Goal: Transaction & Acquisition: Purchase product/service

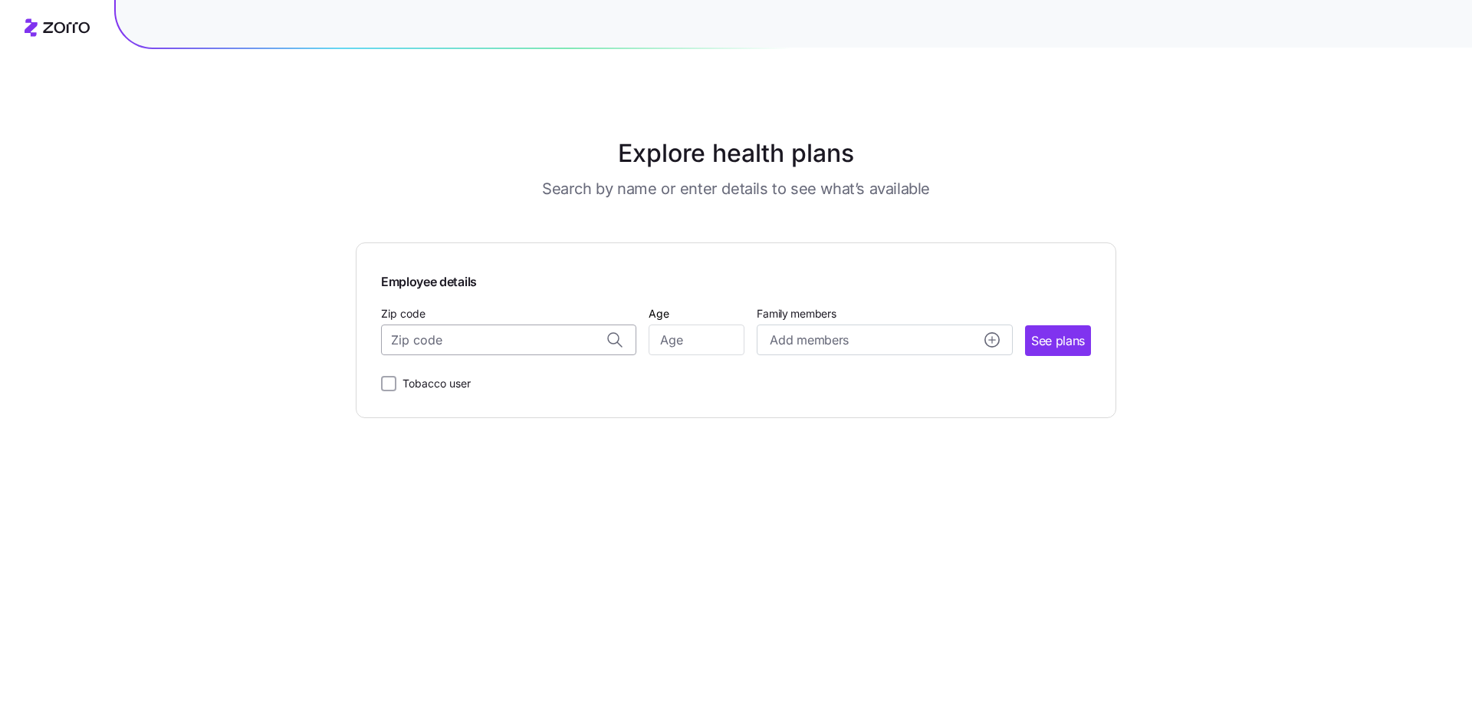
click at [489, 344] on input "Zip code" at bounding box center [508, 339] width 255 height 31
type input "44122"
type input "5"
click at [489, 344] on input "Zip code" at bounding box center [508, 339] width 255 height 31
type input "44122"
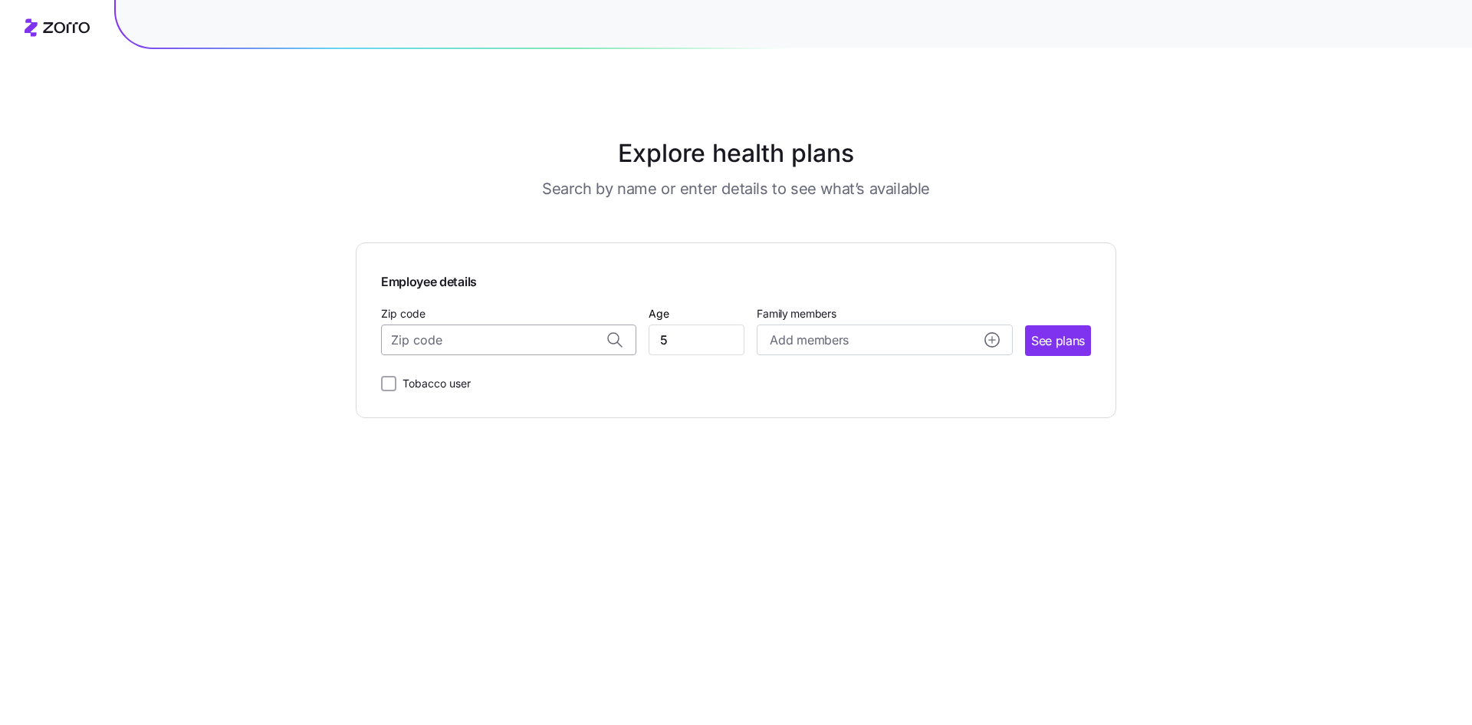
click at [513, 345] on input "Zip code" at bounding box center [508, 339] width 255 height 31
type input "44122"
click at [681, 344] on input "5" at bounding box center [697, 339] width 96 height 31
click at [608, 405] on div "Employee details Zip code Age [DEMOGRAPHIC_DATA] Family members Add members See…" at bounding box center [736, 330] width 761 height 176
click at [512, 332] on input "Zip code" at bounding box center [508, 339] width 255 height 31
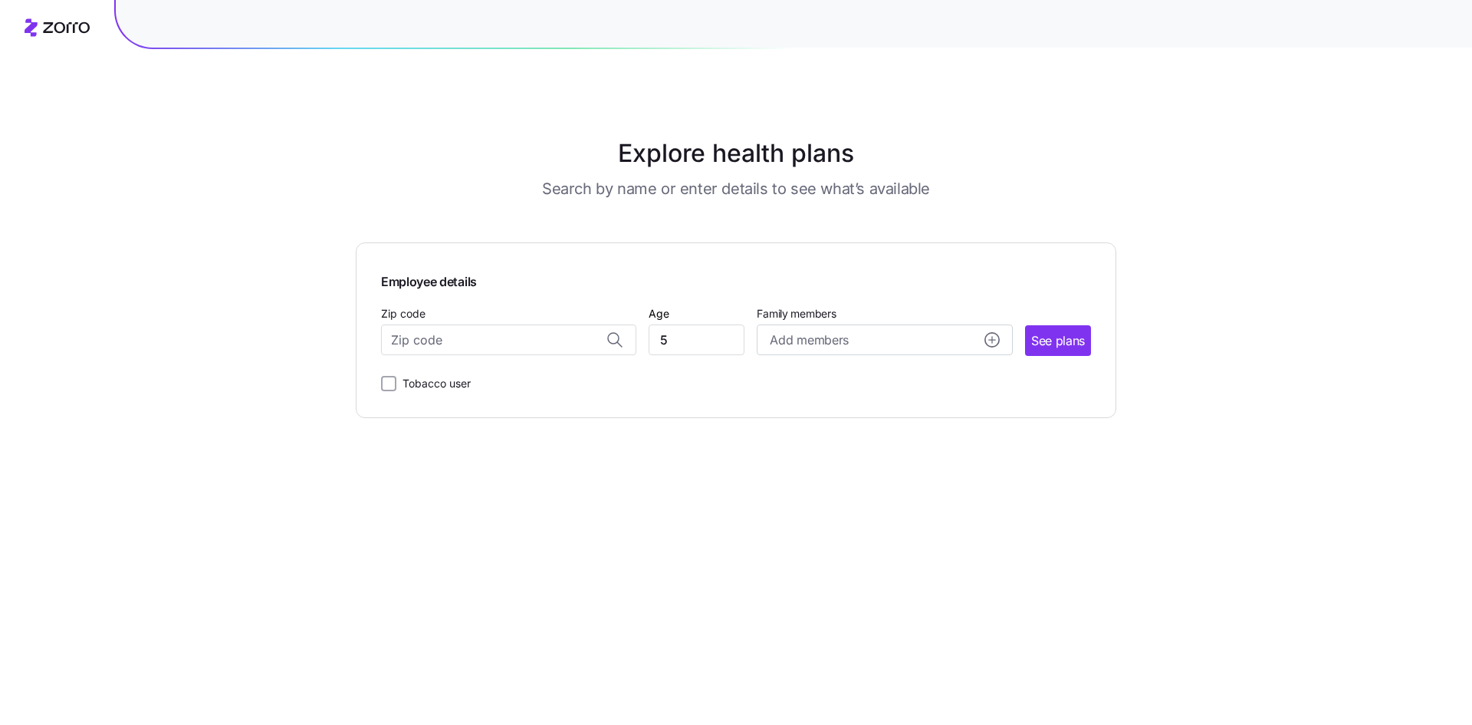
drag, startPoint x: 568, startPoint y: 447, endPoint x: 559, endPoint y: 380, distance: 67.3
click at [570, 452] on main "Explore health plans Search by name or enter details to see what’s available Em…" at bounding box center [736, 362] width 761 height 725
click at [540, 338] on input "Zip code" at bounding box center [508, 339] width 255 height 31
type input "441232"
click at [548, 423] on main "Explore health plans Search by name or enter details to see what’s available Em…" at bounding box center [736, 362] width 761 height 725
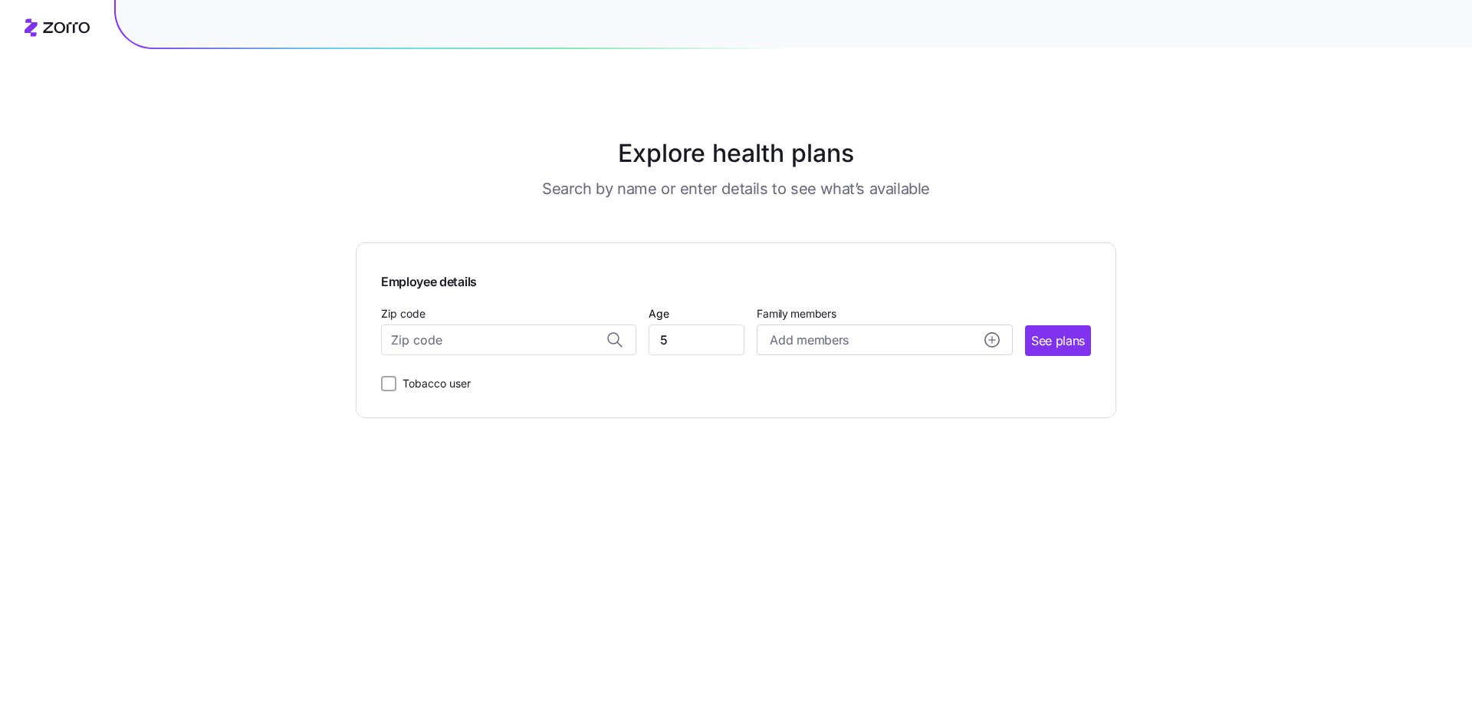
drag, startPoint x: 600, startPoint y: 490, endPoint x: 619, endPoint y: 369, distance: 122.5
click at [601, 479] on main "Explore health plans Search by name or enter details to see what’s available Em…" at bounding box center [736, 362] width 761 height 725
click at [612, 340] on input "Zip code" at bounding box center [508, 339] width 255 height 31
drag, startPoint x: 543, startPoint y: 344, endPoint x: 432, endPoint y: 344, distance: 111.2
click at [432, 344] on input "Zip code" at bounding box center [508, 339] width 255 height 31
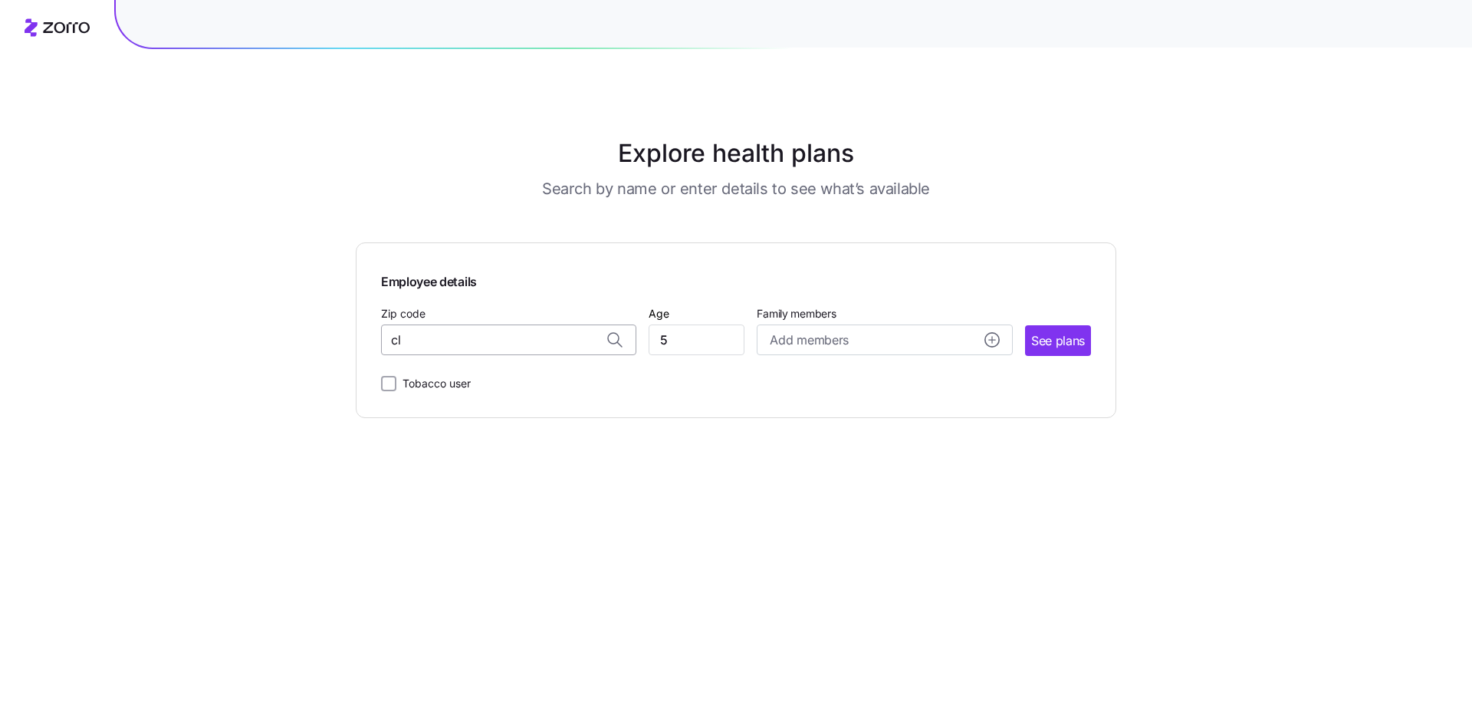
type input "c"
click at [442, 380] on span "44122, [GEOGRAPHIC_DATA], [GEOGRAPHIC_DATA]" at bounding box center [506, 379] width 215 height 19
type input "44122, [GEOGRAPHIC_DATA], [GEOGRAPHIC_DATA]"
click at [707, 343] on input "5" at bounding box center [697, 339] width 96 height 31
drag, startPoint x: 707, startPoint y: 343, endPoint x: 606, endPoint y: 331, distance: 101.9
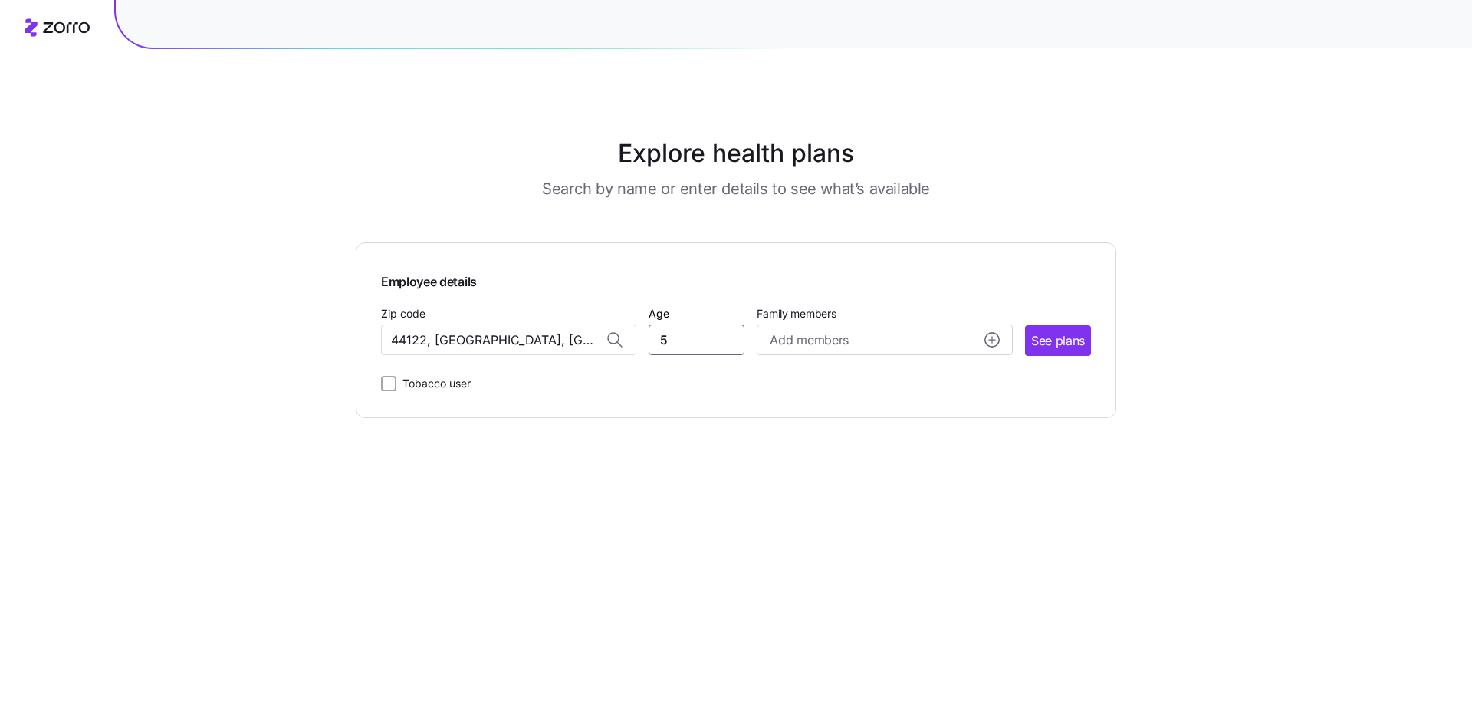
click at [606, 331] on div "Zip code 44122, [GEOGRAPHIC_DATA], [GEOGRAPHIC_DATA] Age [DEMOGRAPHIC_DATA] Fam…" at bounding box center [736, 330] width 710 height 52
type input "25"
click at [846, 350] on button "Add members" at bounding box center [884, 339] width 255 height 31
click at [966, 605] on span "Save" at bounding box center [968, 606] width 25 height 15
click at [1061, 344] on span "See plans" at bounding box center [1058, 340] width 54 height 19
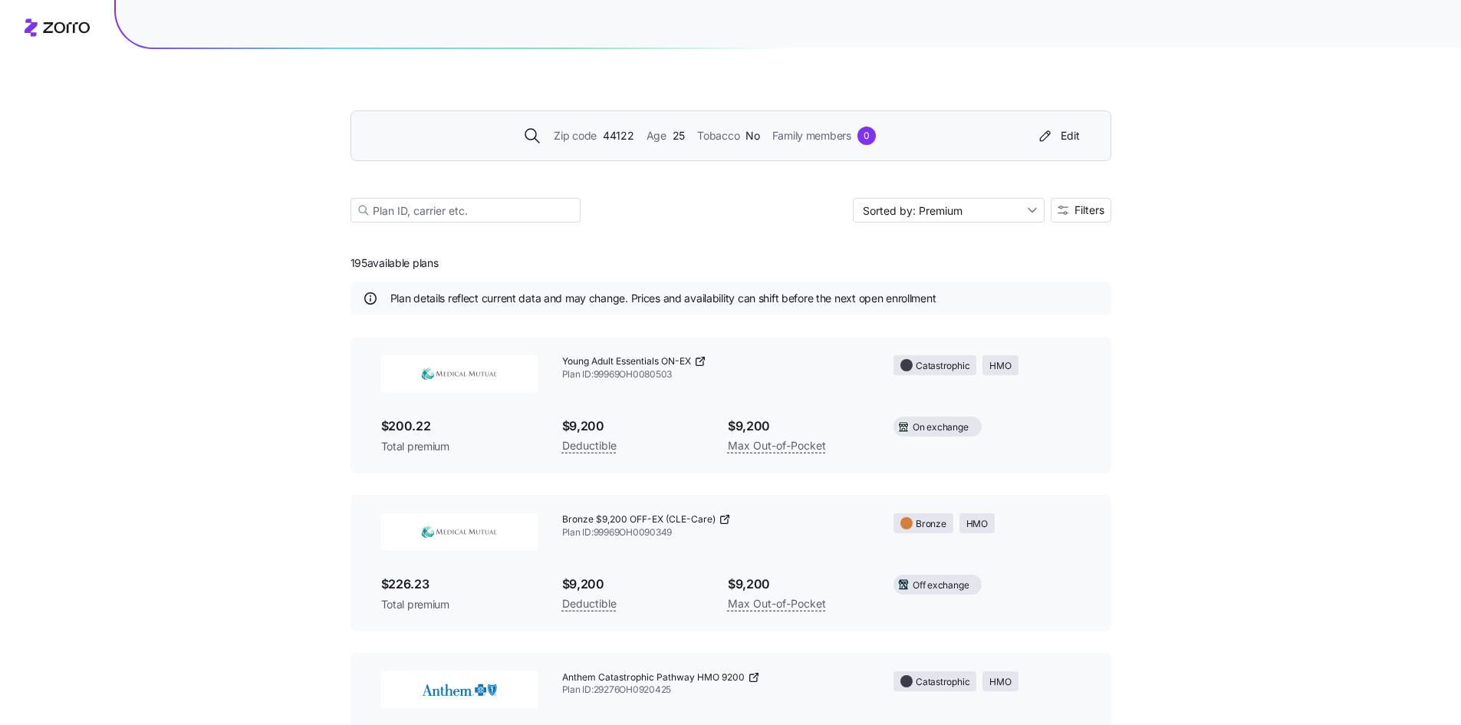
click at [923, 123] on div "Zip code 44122 Age [DEMOGRAPHIC_DATA] Tobacco No Family members 0 Edit" at bounding box center [730, 135] width 761 height 51
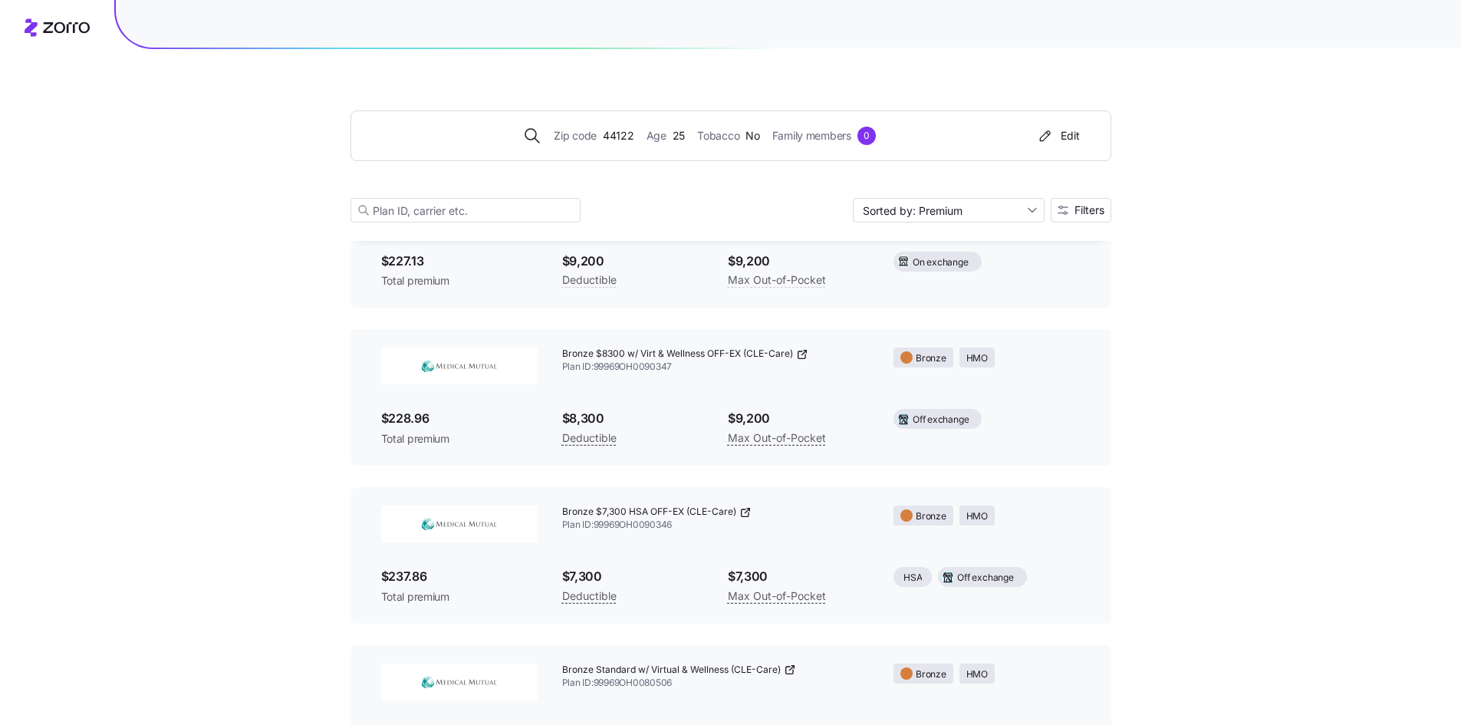
scroll to position [368, 0]
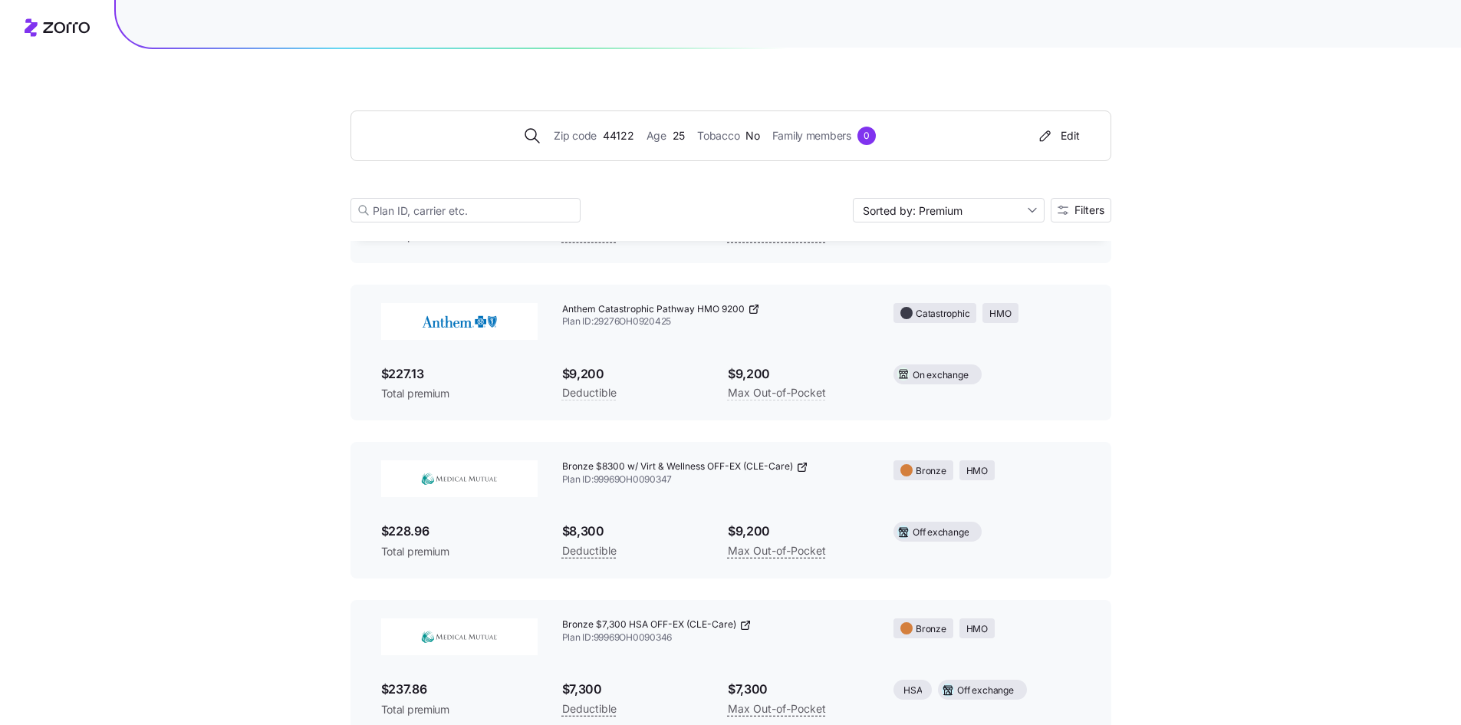
click at [521, 412] on div "Anthem Catastrophic Pathway HMO 9200 Plan ID: 29276OH0920425 Catastrophic HMO $…" at bounding box center [730, 352] width 761 height 136
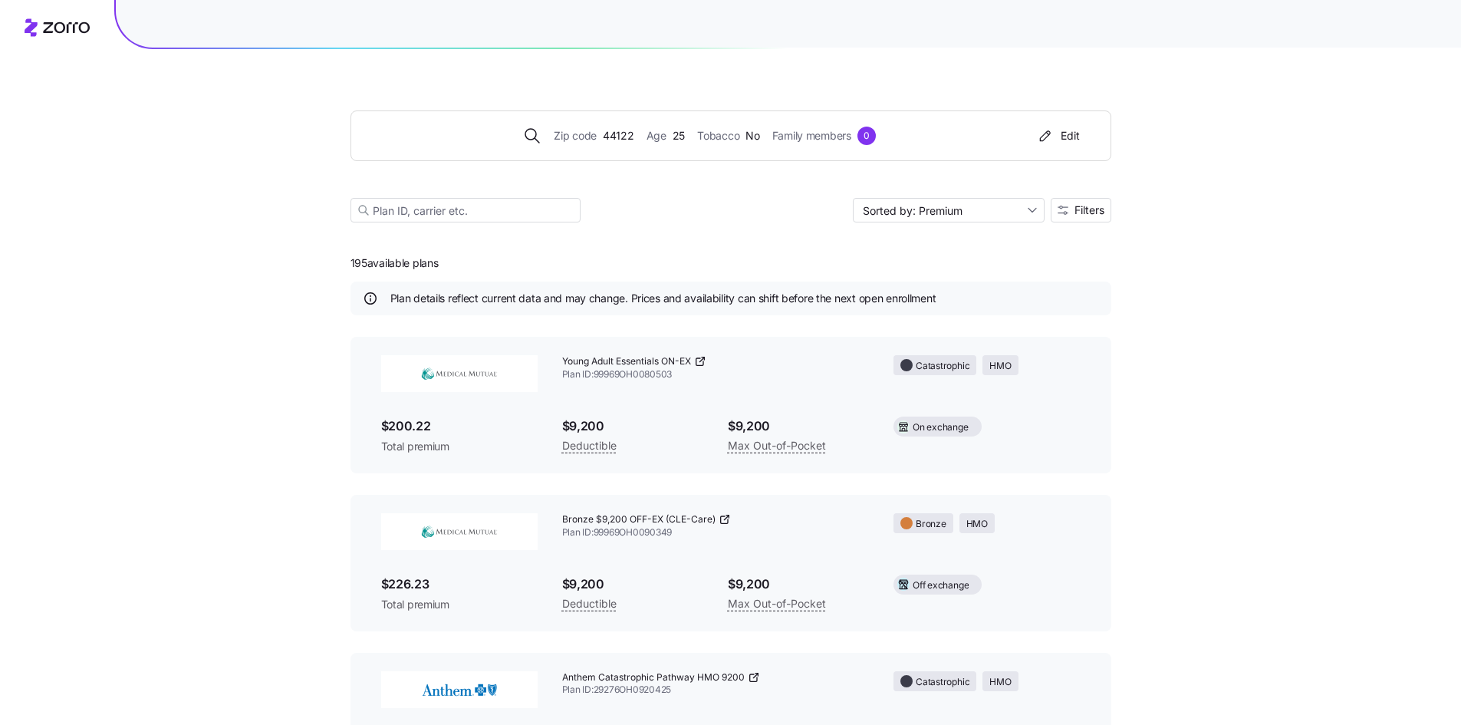
click at [452, 364] on img at bounding box center [459, 373] width 156 height 37
click at [396, 426] on span "$200.22" at bounding box center [459, 425] width 156 height 19
click at [443, 453] on span "Total premium" at bounding box center [459, 446] width 156 height 15
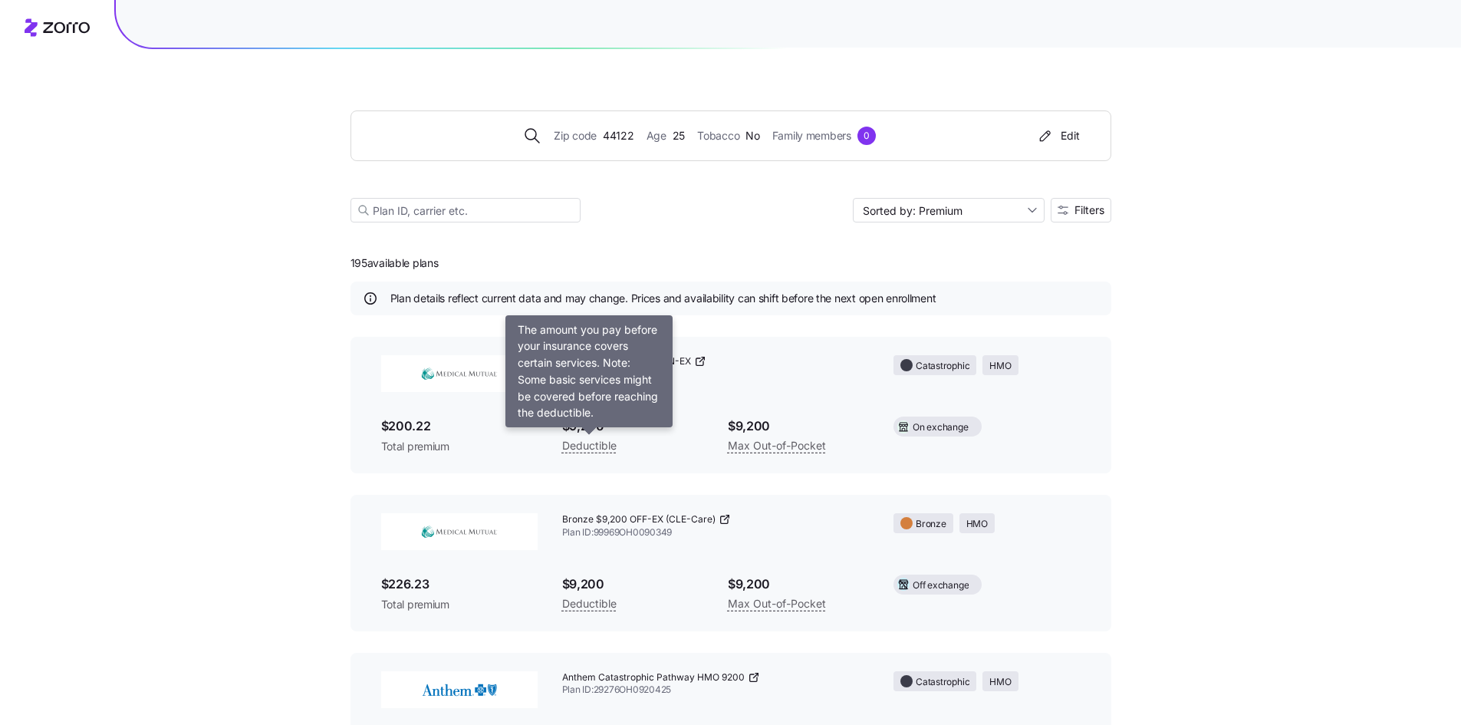
click at [588, 442] on span "Deductible" at bounding box center [589, 445] width 54 height 18
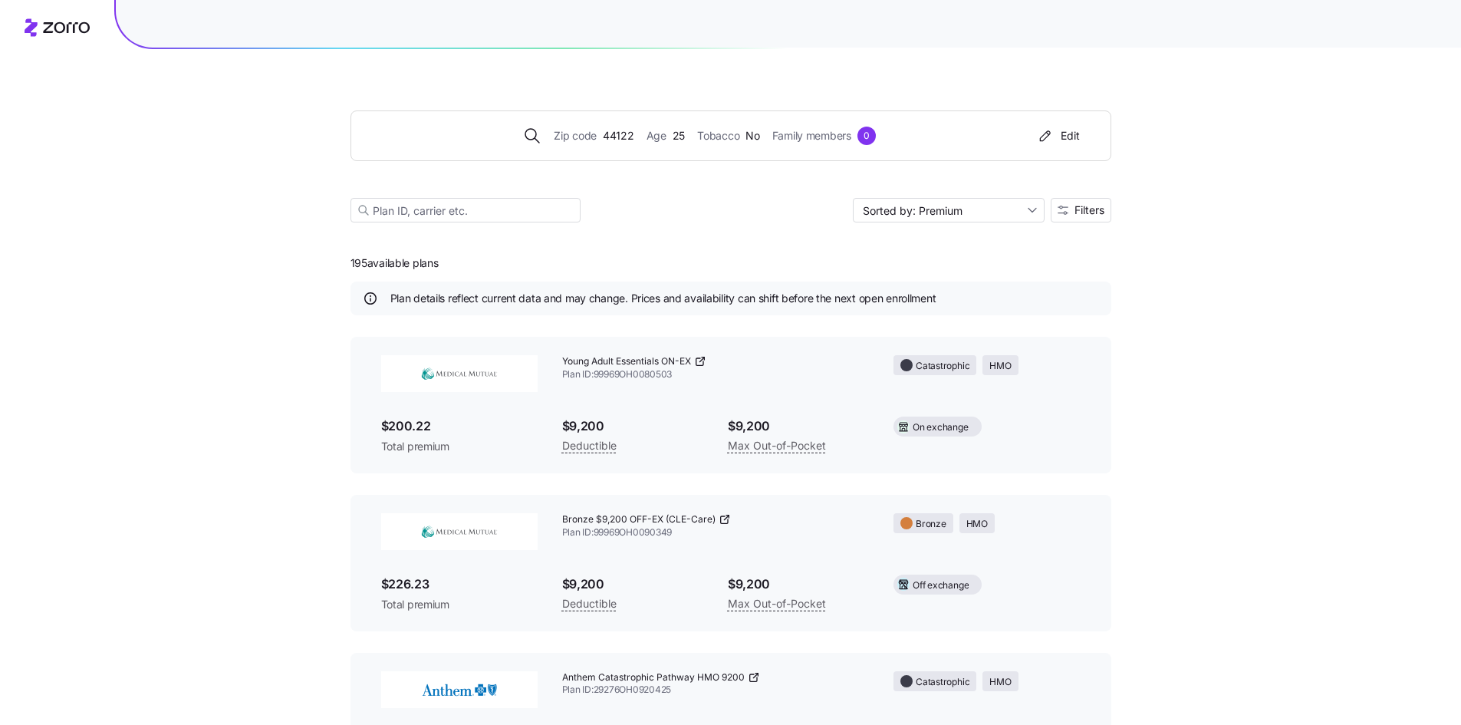
click at [944, 425] on span "On exchange" at bounding box center [940, 427] width 55 height 15
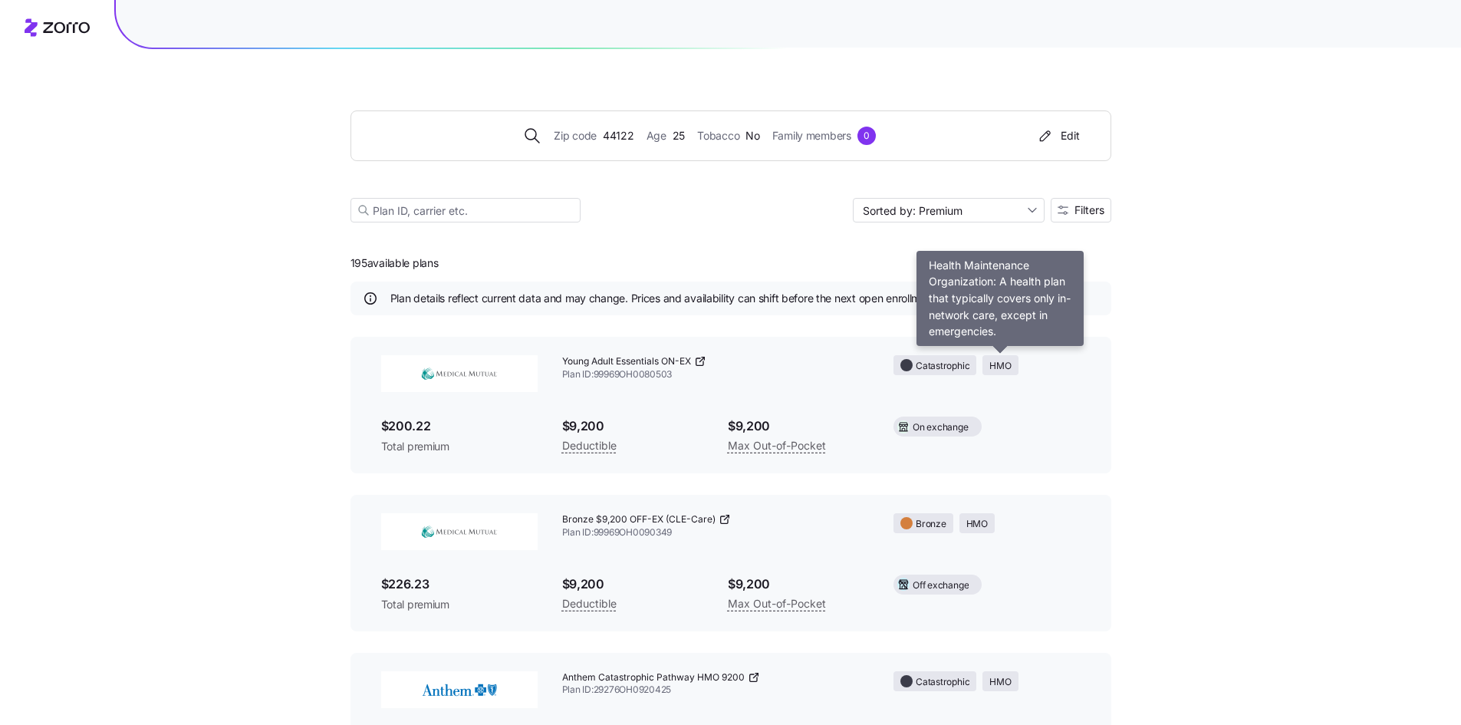
click at [1007, 363] on span "HMO" at bounding box center [999, 366] width 21 height 15
